Goal: Entertainment & Leisure: Consume media (video, audio)

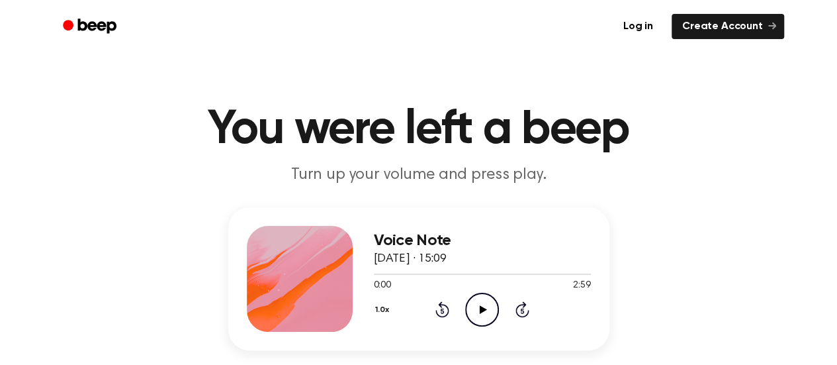
click at [478, 314] on icon "Play Audio" at bounding box center [482, 310] width 34 height 34
click at [485, 321] on icon "Play Audio" at bounding box center [482, 310] width 34 height 34
click at [481, 311] on icon at bounding box center [483, 309] width 7 height 9
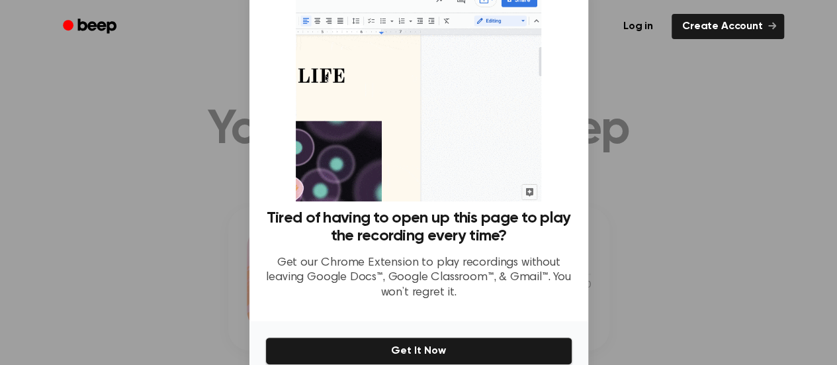
scroll to position [113, 0]
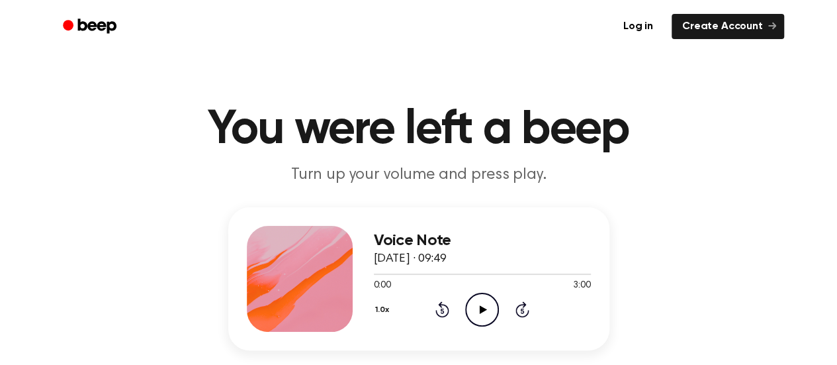
click at [483, 308] on icon at bounding box center [483, 309] width 7 height 9
